Goal: Transaction & Acquisition: Purchase product/service

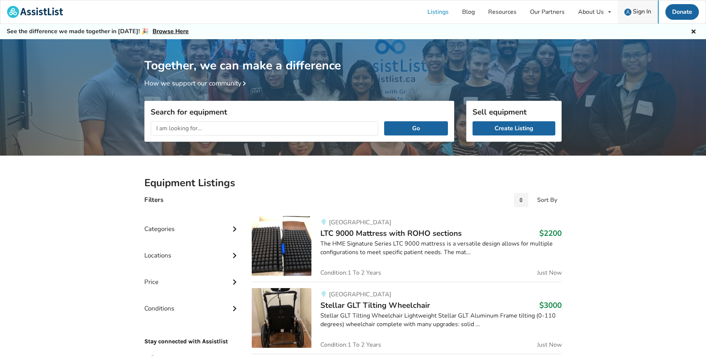
click at [636, 10] on span "Sign In" at bounding box center [642, 11] width 18 height 8
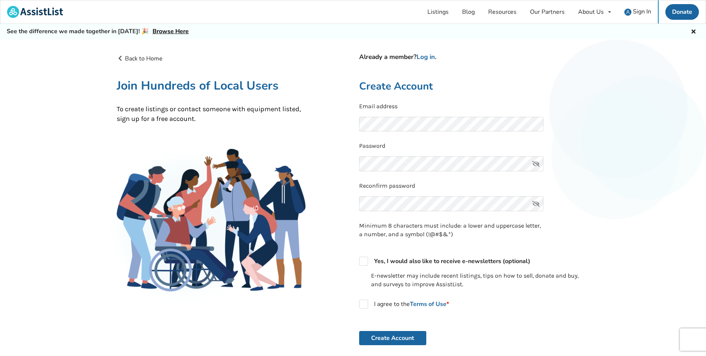
click at [537, 164] on icon at bounding box center [535, 163] width 15 height 15
click at [425, 56] on link "Log in" at bounding box center [425, 57] width 18 height 9
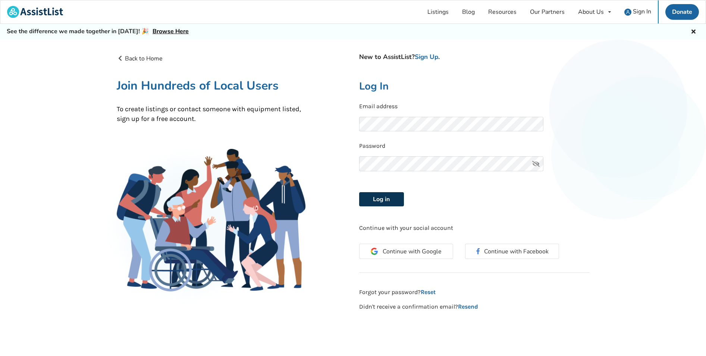
click at [380, 200] on button "Log in" at bounding box center [381, 199] width 45 height 14
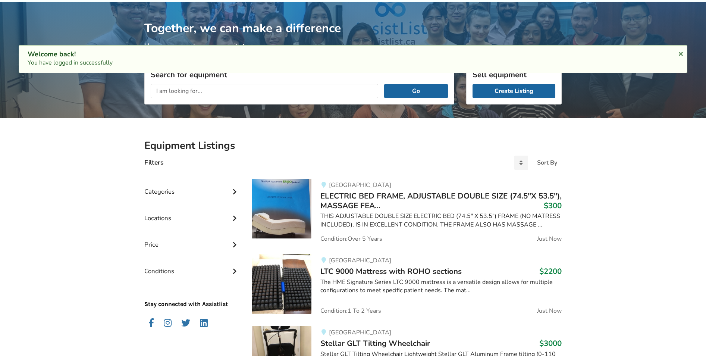
scroll to position [75, 0]
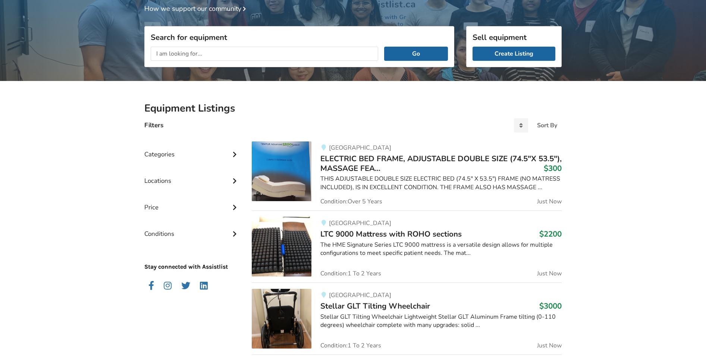
click at [371, 163] on span "ELECTRIC BED FRAME, ADJUSTABLE DOUBLE SIZE (74.5"X 53.5"), MASSAGE FEA..." at bounding box center [440, 163] width 241 height 20
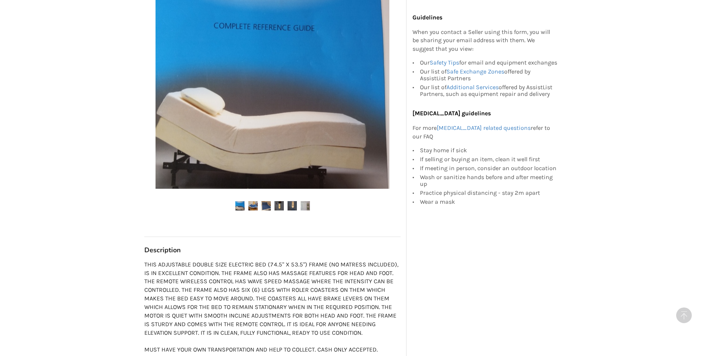
scroll to position [261, 0]
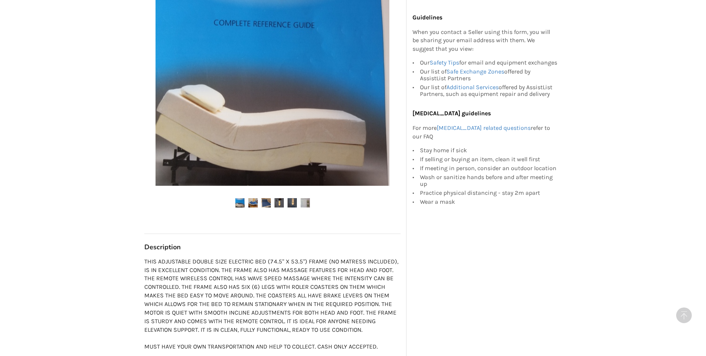
click at [241, 205] on img at bounding box center [239, 202] width 9 height 9
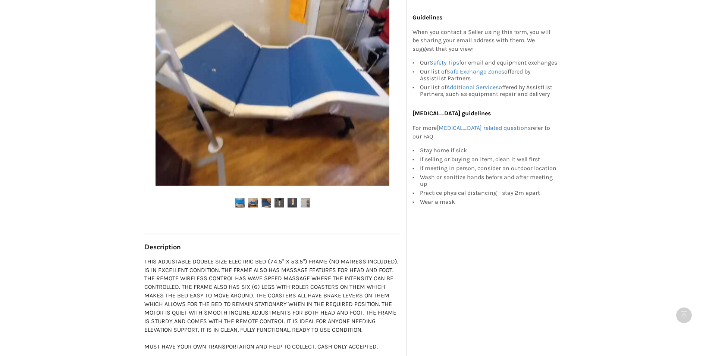
click at [256, 202] on img at bounding box center [252, 202] width 9 height 9
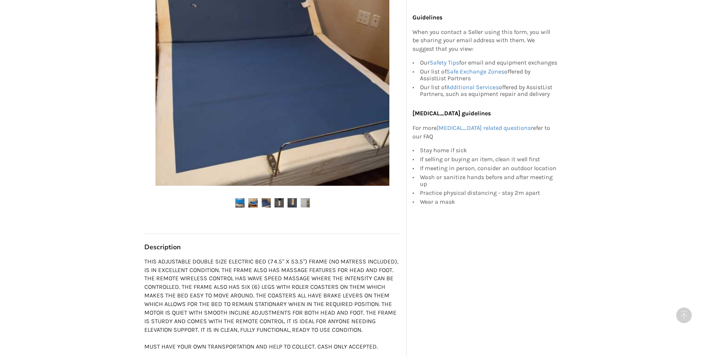
click at [252, 205] on img at bounding box center [252, 202] width 9 height 9
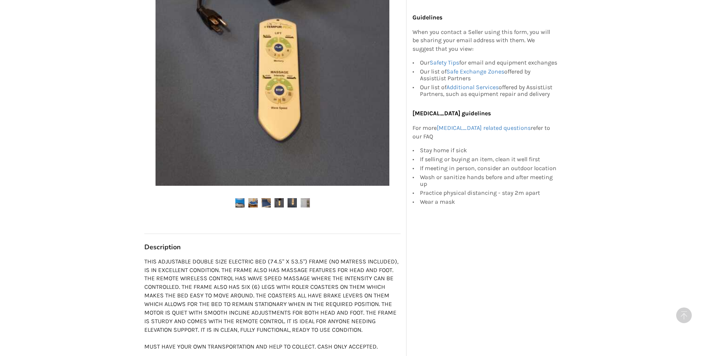
click at [268, 202] on img at bounding box center [265, 202] width 9 height 9
click at [277, 207] on img at bounding box center [278, 202] width 9 height 9
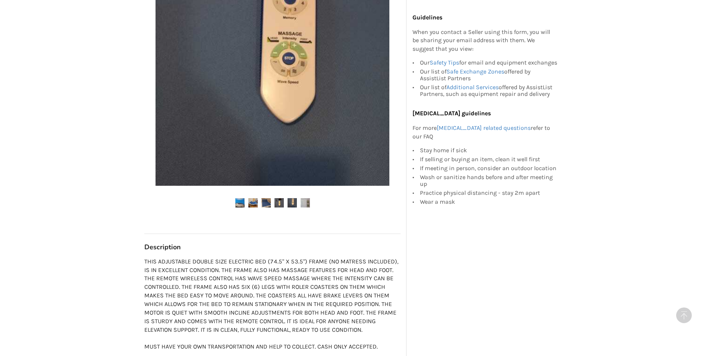
click at [291, 204] on img at bounding box center [291, 202] width 9 height 9
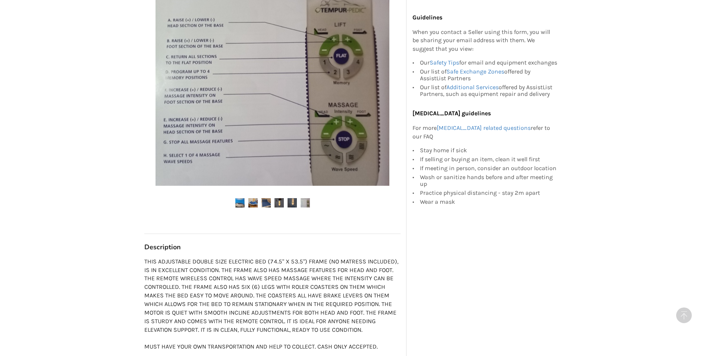
click at [307, 205] on img at bounding box center [305, 202] width 9 height 9
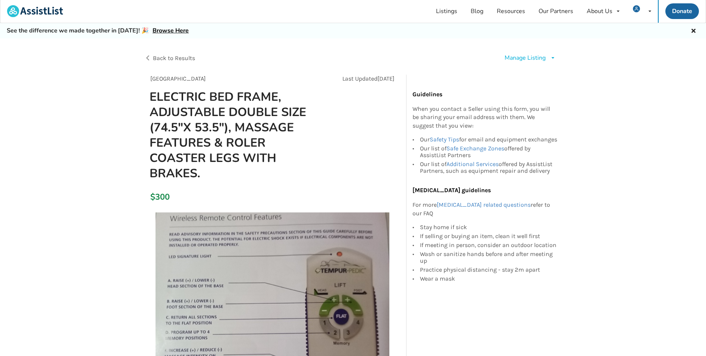
scroll to position [0, 0]
